Goal: Task Accomplishment & Management: Complete application form

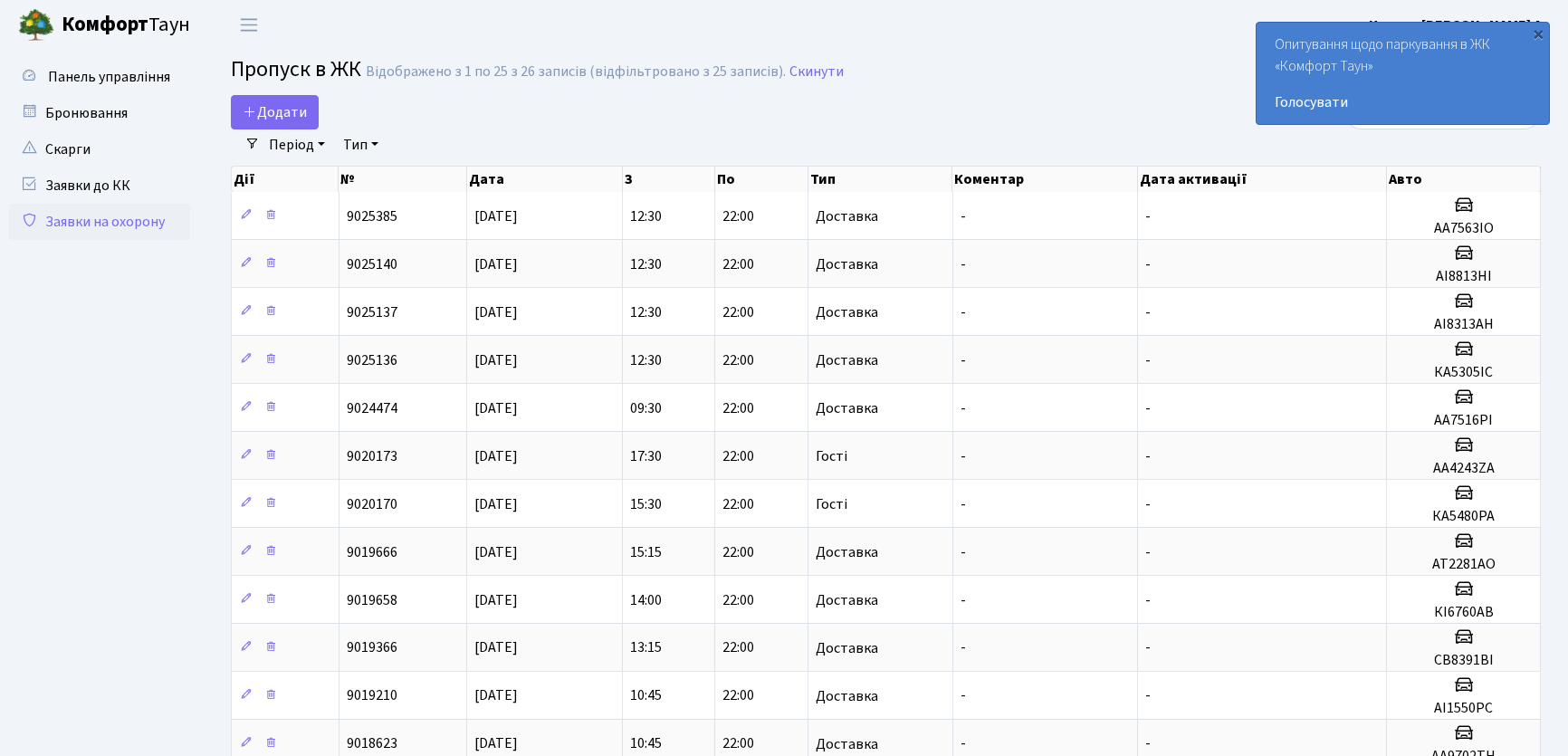
select select "25"
drag, startPoint x: 307, startPoint y: 116, endPoint x: 668, endPoint y: 159, distance: 363.6
click at [306, 118] on link "Додати" at bounding box center [274, 112] width 88 height 35
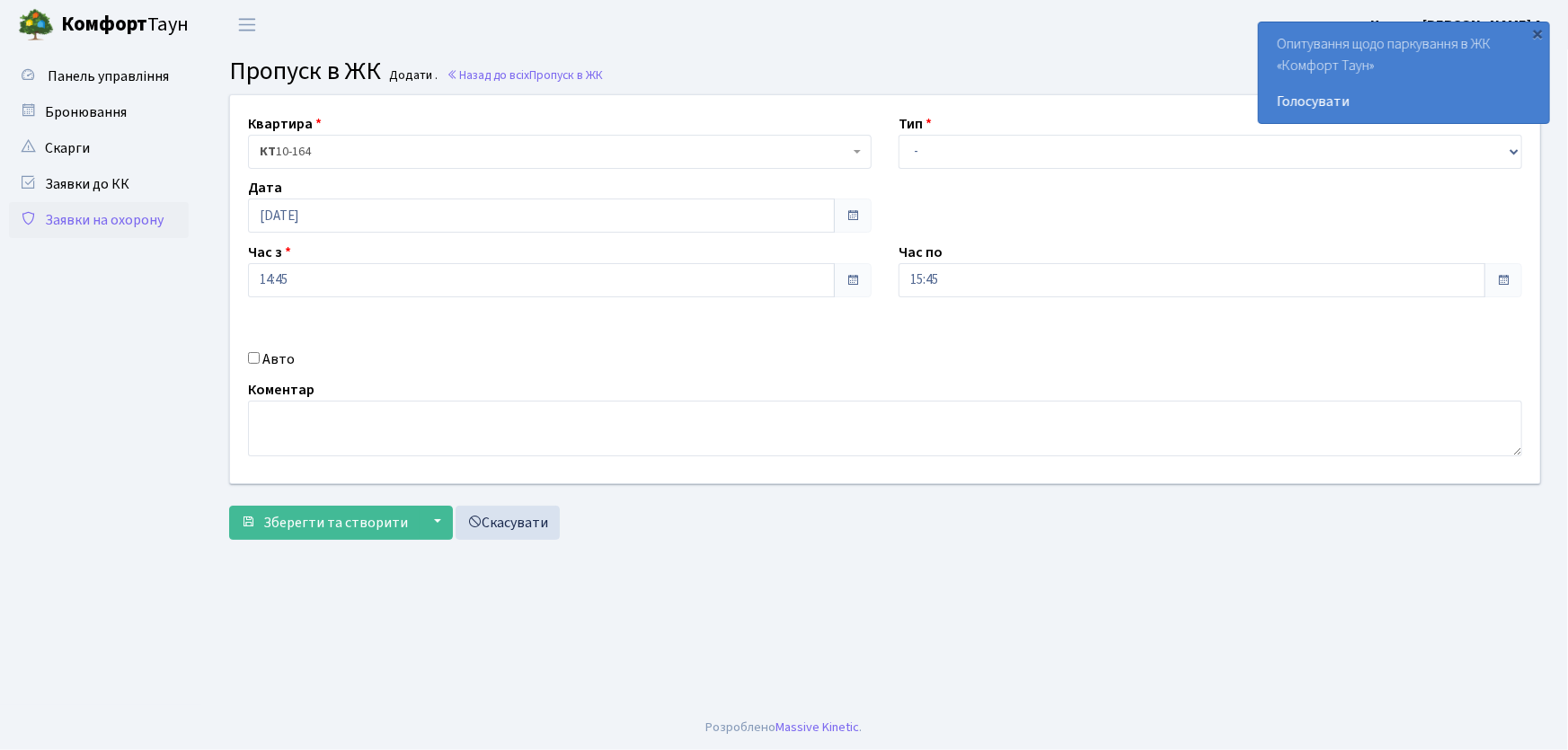
select select "1"
click at [898, 134] on select "- Доставка Таксі Гості Сервіс" at bounding box center [1210, 151] width 624 height 35
drag, startPoint x: 953, startPoint y: 273, endPoint x: 834, endPoint y: 279, distance: 119.2
click at [834, 279] on div "Квартира <b>КТ</b>&nbsp;&nbsp;&nbsp;&nbsp;10-164 КТ 10-164 Тип - Доставка Таксі…" at bounding box center [884, 290] width 1336 height 389
type input "22:00"
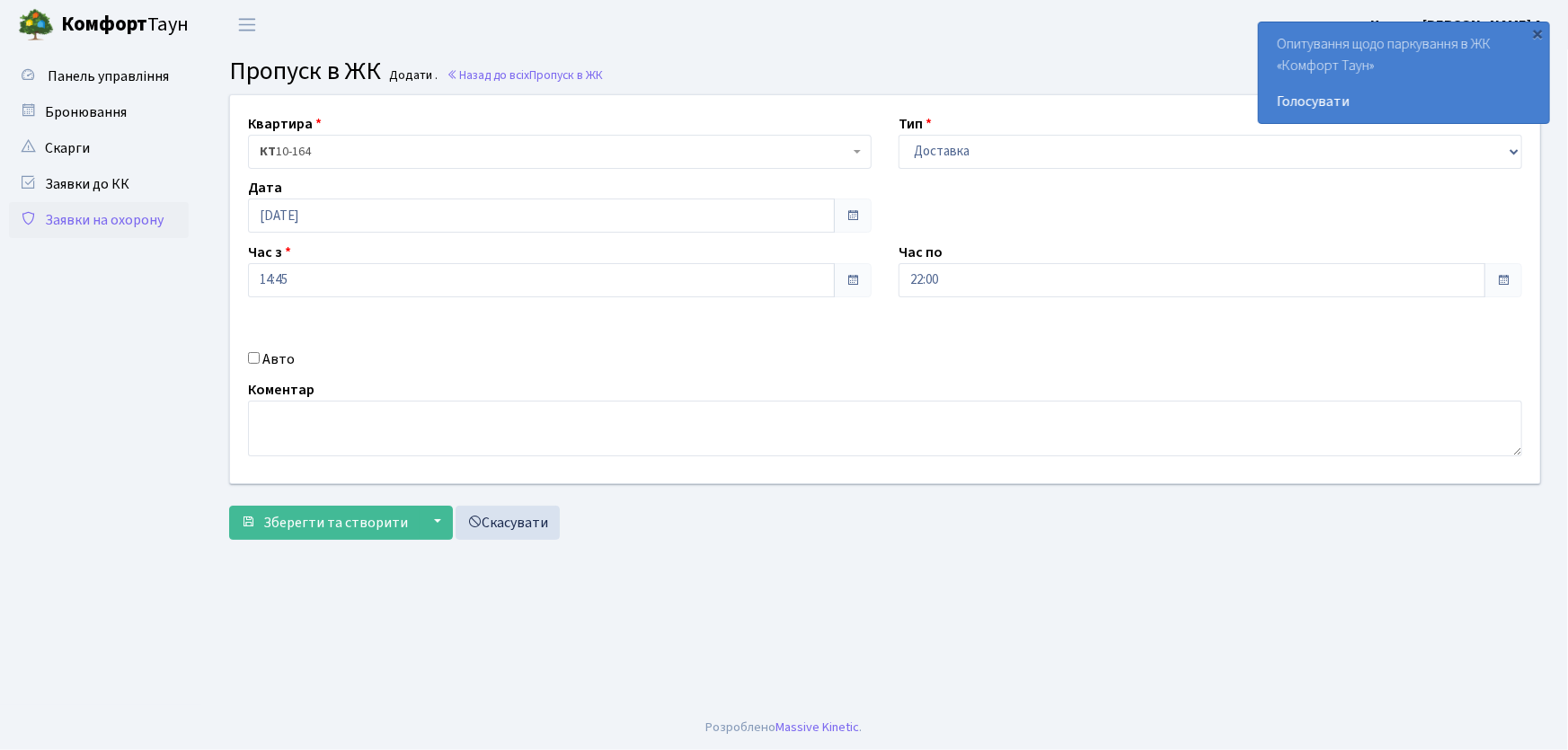
click at [256, 352] on input "Авто" at bounding box center [253, 358] width 12 height 12
checkbox input "true"
type input "КА1053НМ"
click at [229, 506] on button "Зберегти та створити" at bounding box center [324, 523] width 191 height 35
